Goal: Navigation & Orientation: Go to known website

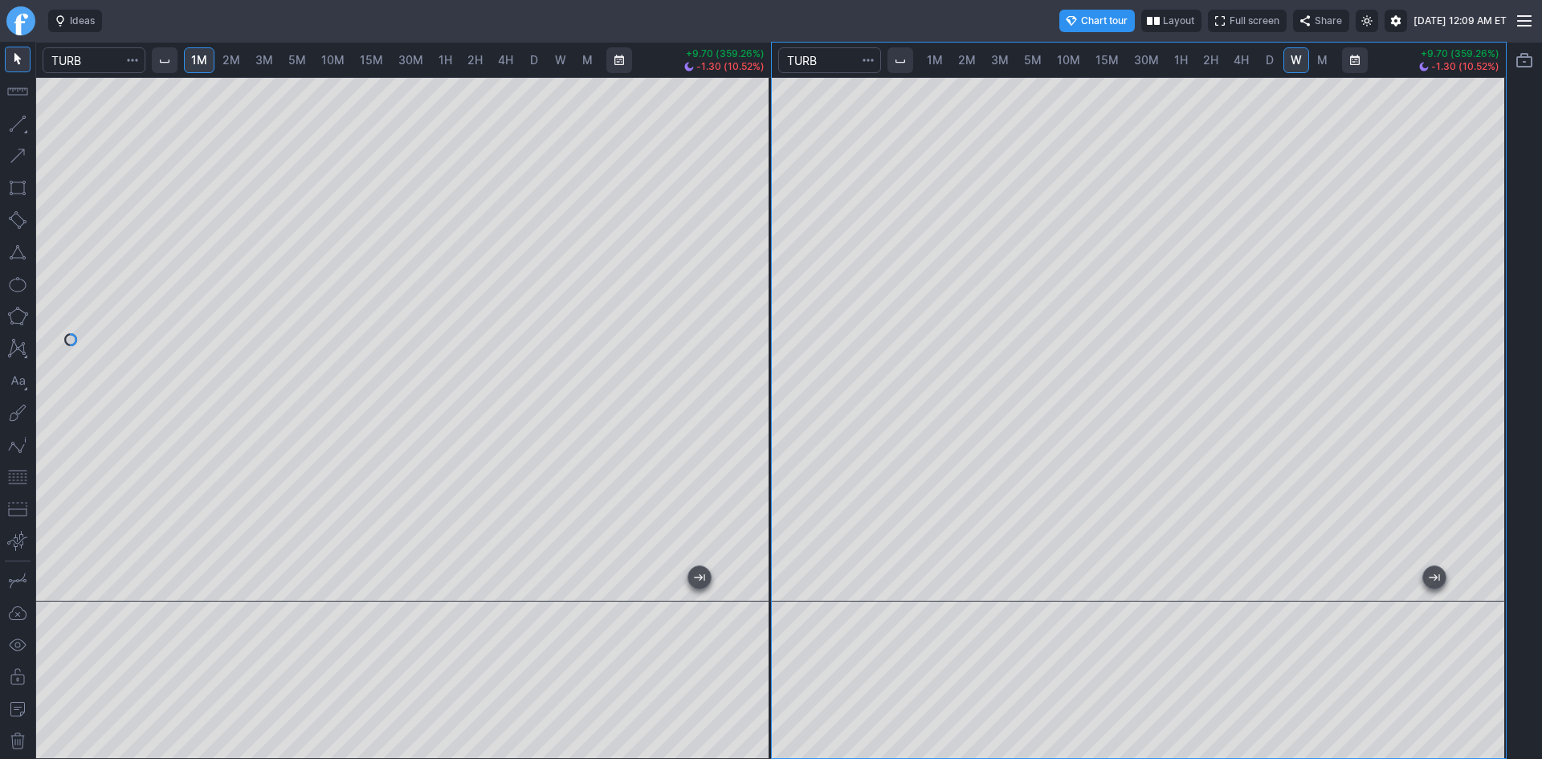
drag, startPoint x: 753, startPoint y: 366, endPoint x: 758, endPoint y: 270, distance: 95.7
click at [758, 270] on div at bounding box center [754, 335] width 34 height 484
drag, startPoint x: 760, startPoint y: 405, endPoint x: 757, endPoint y: 374, distance: 31.5
click at [757, 374] on div at bounding box center [754, 335] width 34 height 484
drag, startPoint x: 754, startPoint y: 283, endPoint x: 739, endPoint y: 365, distance: 83.3
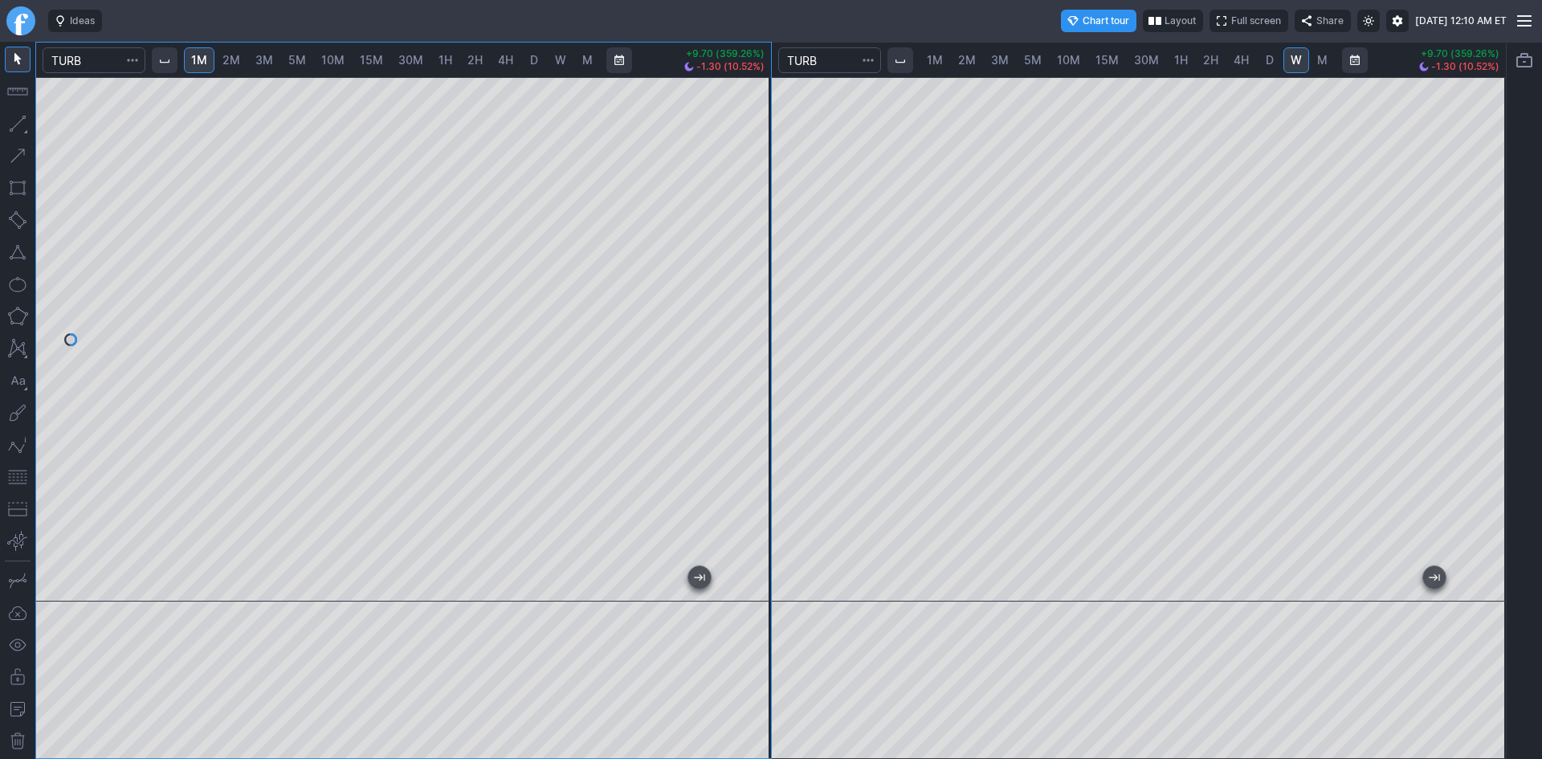
click at [743, 374] on div at bounding box center [754, 335] width 34 height 484
drag, startPoint x: 752, startPoint y: 294, endPoint x: 770, endPoint y: 219, distance: 77.6
click at [770, 219] on div at bounding box center [754, 335] width 34 height 484
click at [758, 293] on div at bounding box center [403, 339] width 735 height 525
drag, startPoint x: 745, startPoint y: 356, endPoint x: 754, endPoint y: 320, distance: 37.2
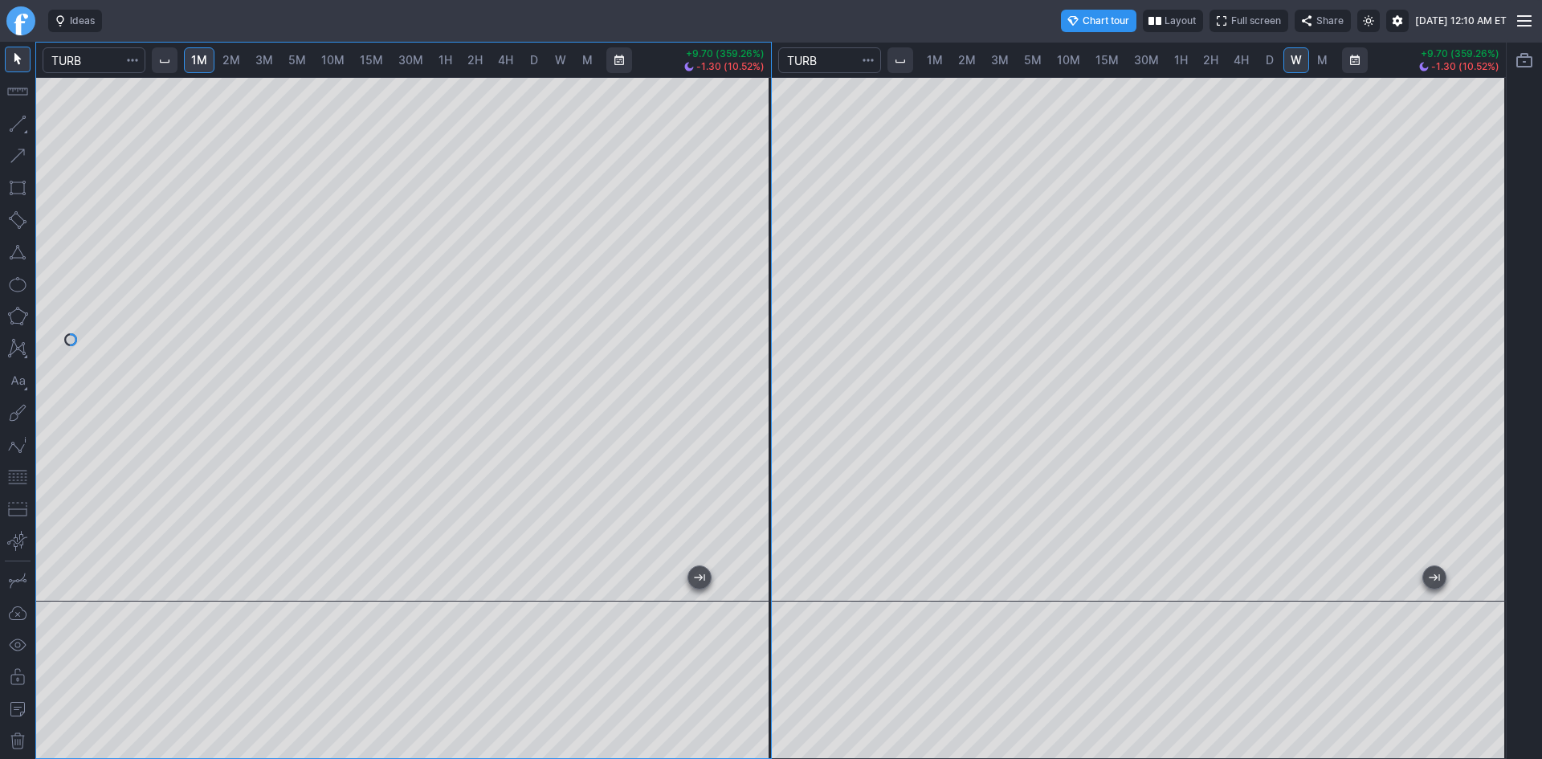
click at [754, 320] on div at bounding box center [754, 335] width 34 height 484
drag, startPoint x: 1499, startPoint y: 470, endPoint x: 1475, endPoint y: 397, distance: 77.0
click at [1487, 386] on div at bounding box center [1490, 335] width 34 height 484
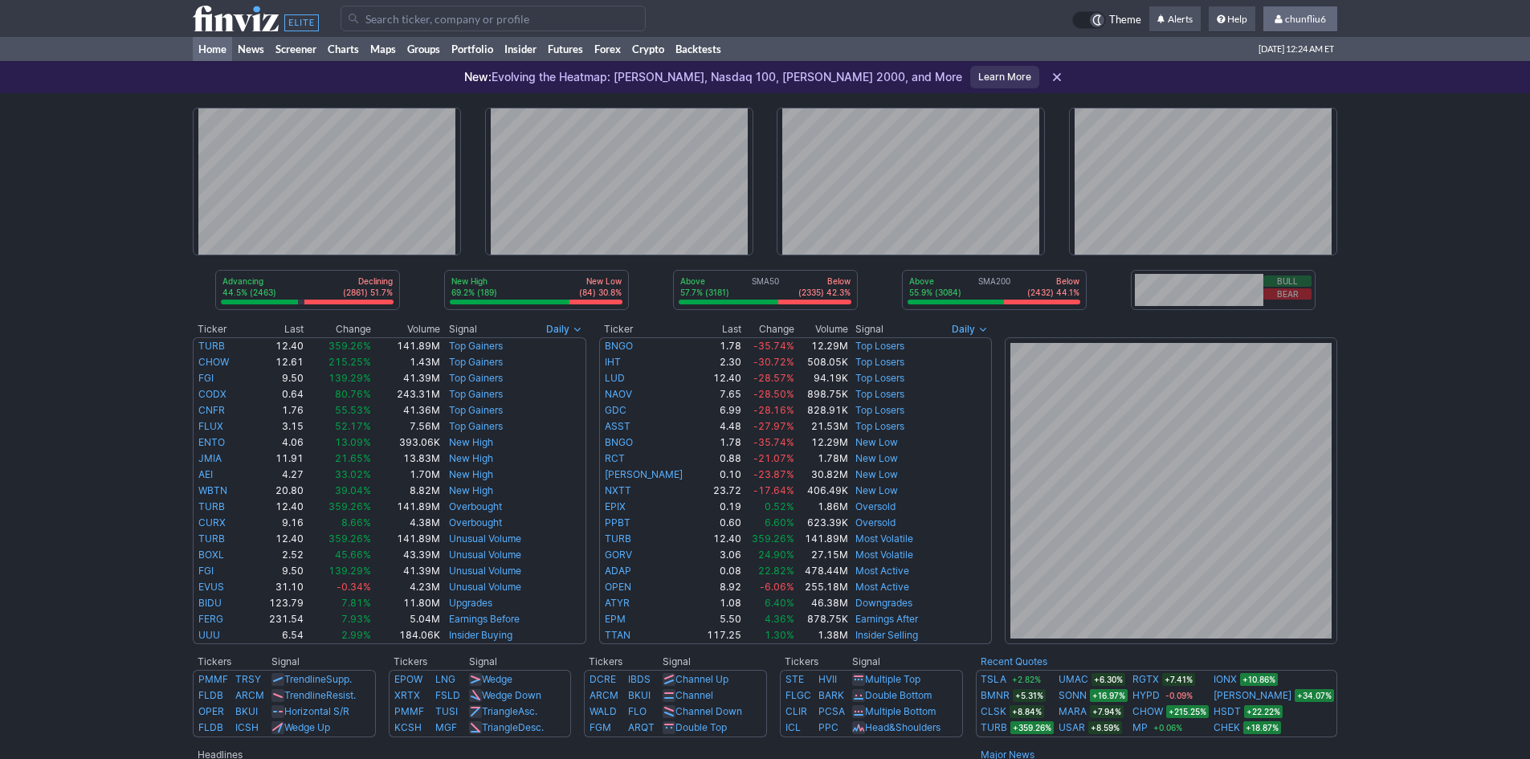
click at [596, 18] on span "chunfliu6" at bounding box center [1305, 19] width 41 height 12
click at [596, 116] on link "Sign Out" at bounding box center [1293, 119] width 90 height 26
